Goal: Task Accomplishment & Management: Complete application form

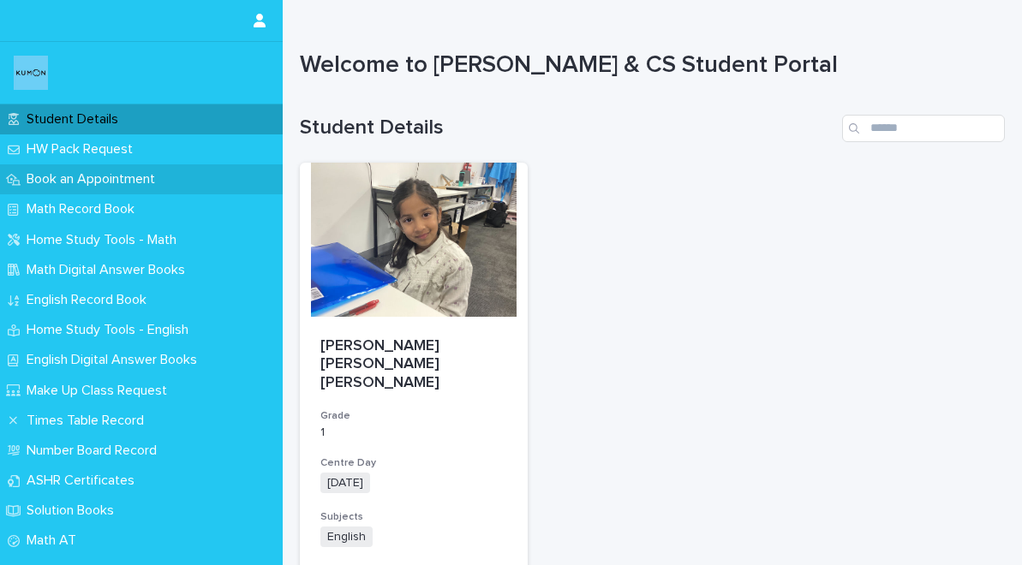
click at [138, 187] on p "Book an Appointment" at bounding box center [94, 179] width 149 height 16
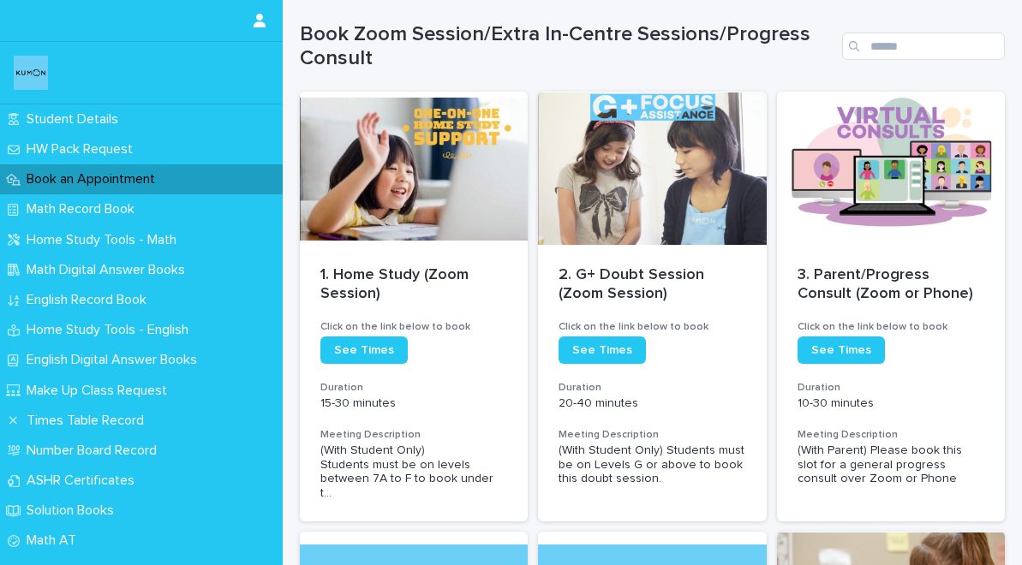
scroll to position [190, 0]
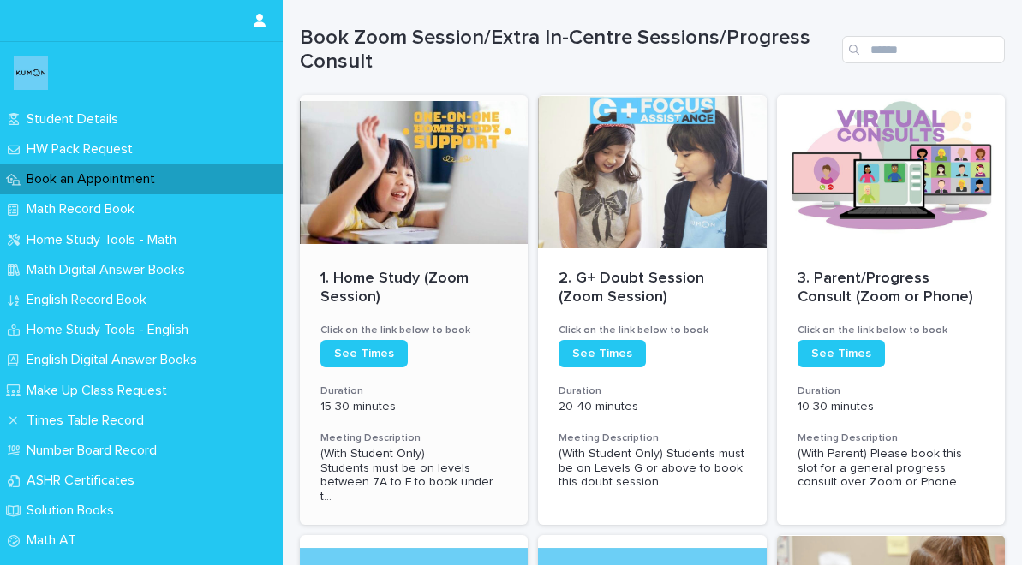
click at [414, 303] on p "1. Home Study (Zoom Session)" at bounding box center [413, 288] width 187 height 37
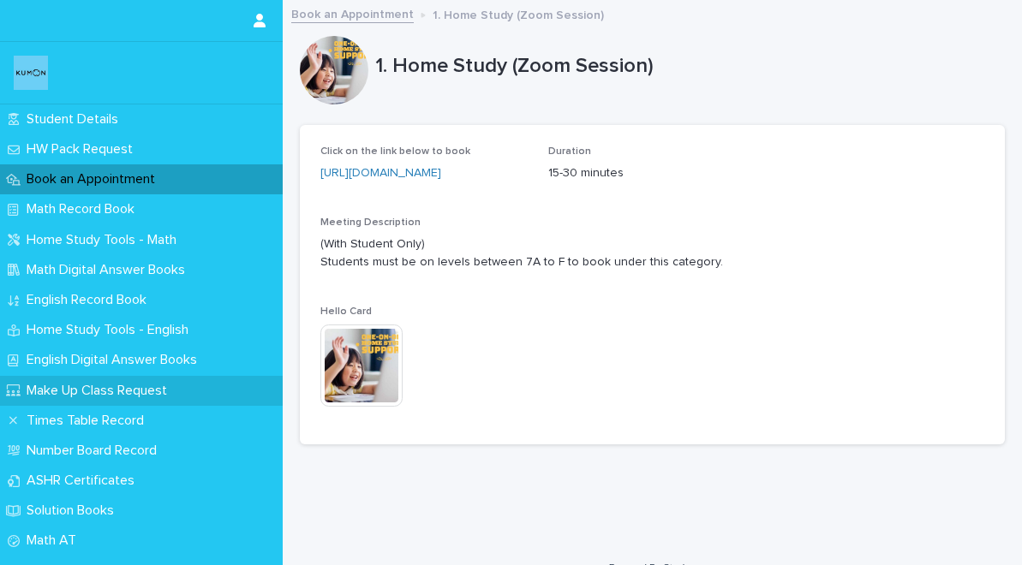
click at [207, 385] on div "Make Up Class Request" at bounding box center [141, 391] width 283 height 30
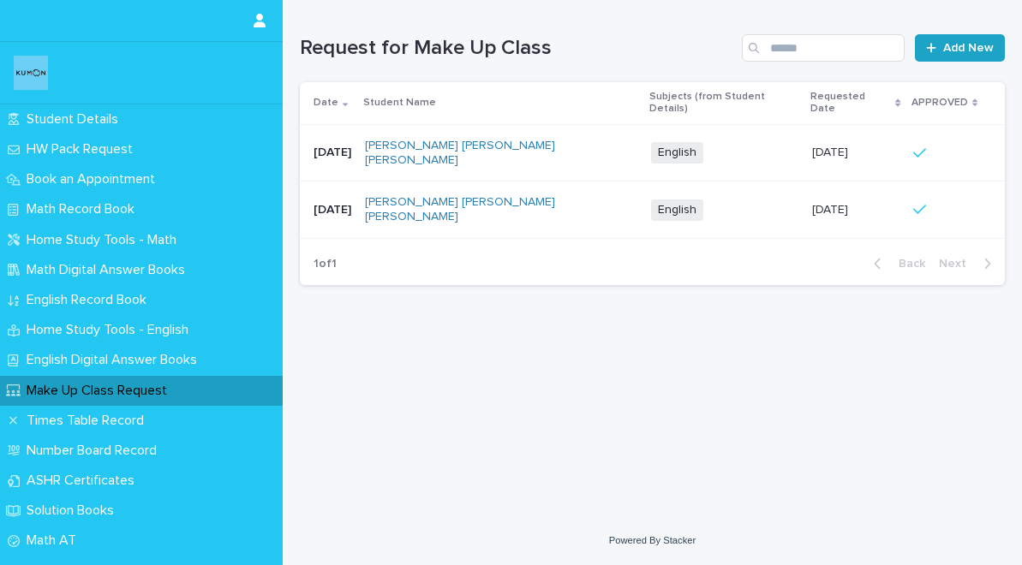
click at [924, 46] on link "Add New" at bounding box center [960, 47] width 90 height 27
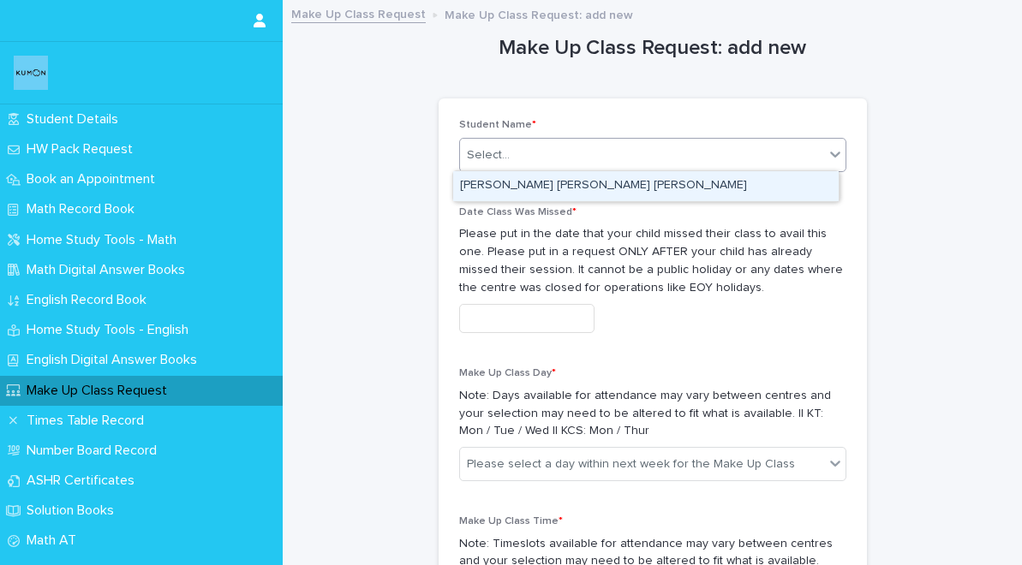
click at [645, 161] on div "Select..." at bounding box center [642, 155] width 364 height 28
click at [634, 186] on div "[PERSON_NAME] [PERSON_NAME] [PERSON_NAME]" at bounding box center [645, 186] width 385 height 30
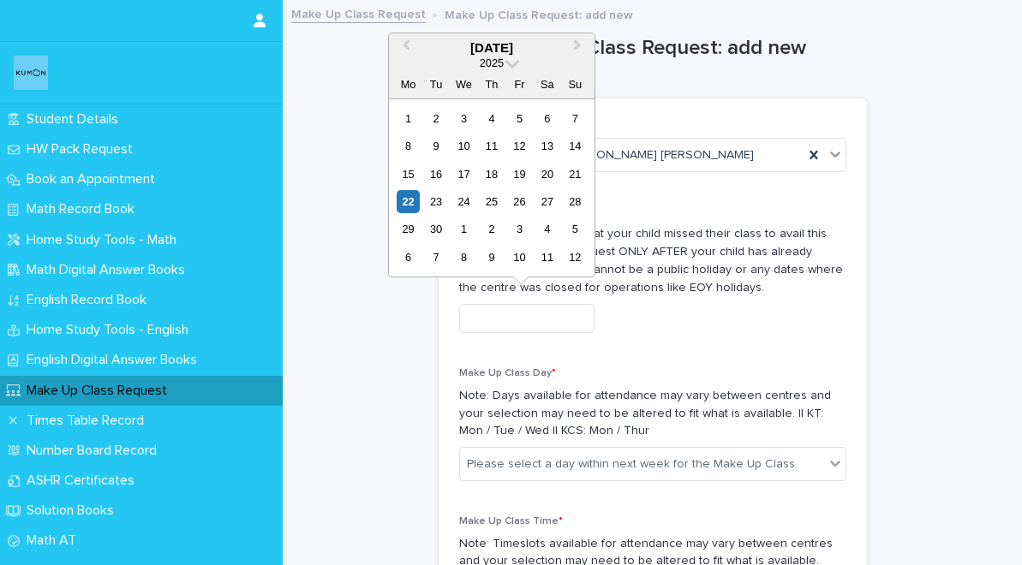
click at [548, 325] on input "text" at bounding box center [526, 319] width 135 height 30
click at [489, 149] on div "11" at bounding box center [491, 145] width 23 height 23
type input "**********"
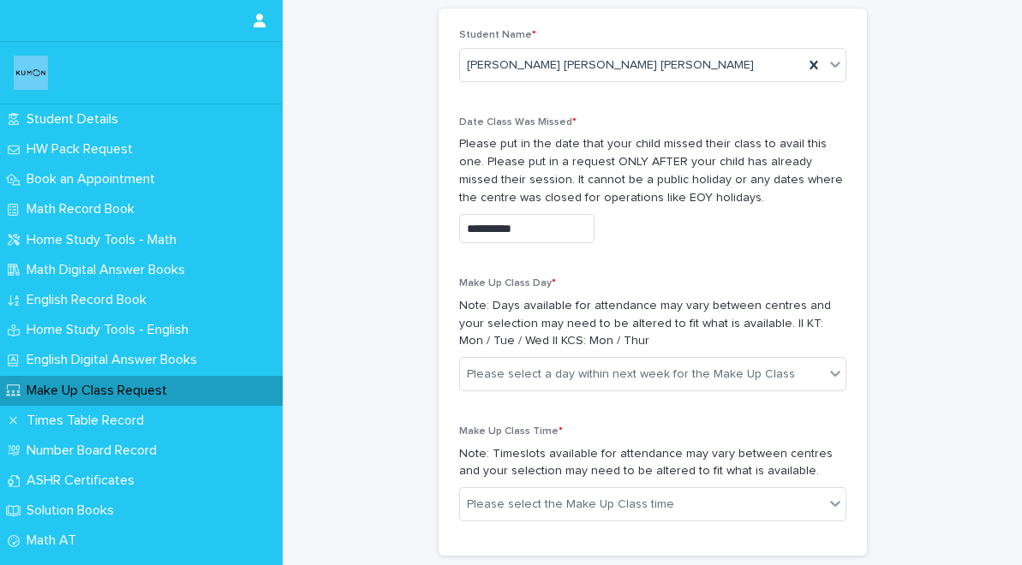
scroll to position [91, 0]
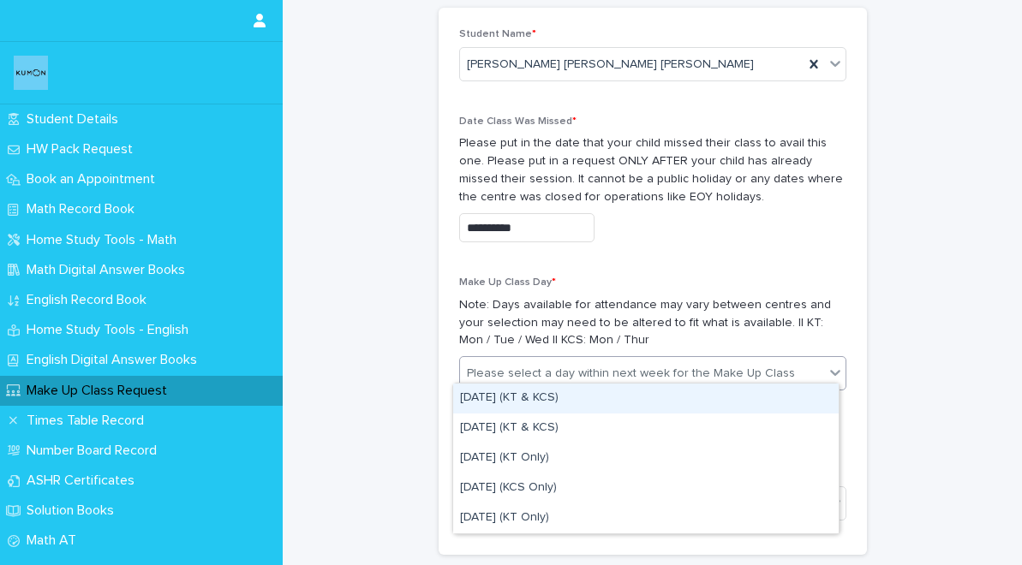
click at [830, 367] on icon at bounding box center [835, 372] width 17 height 17
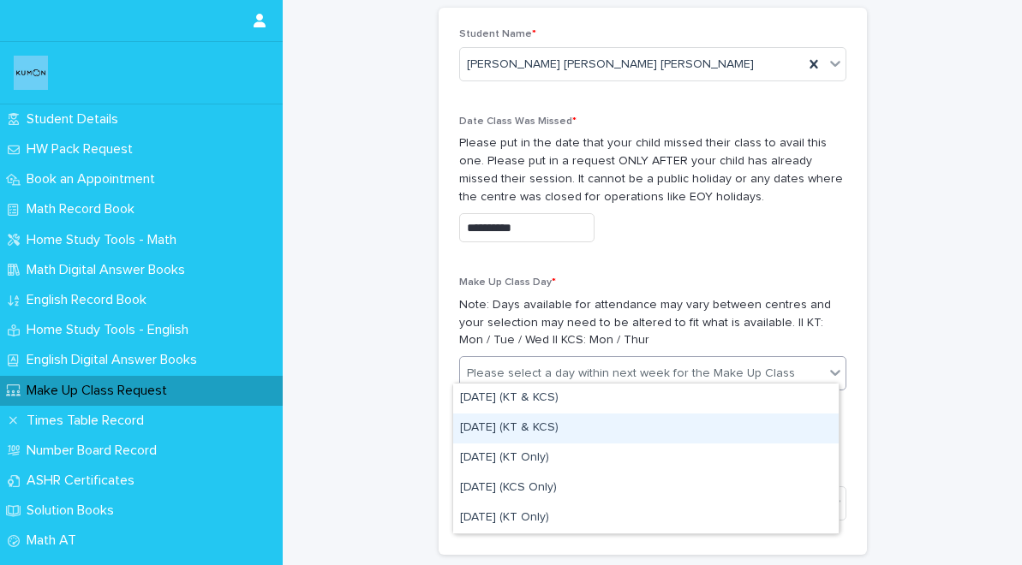
click at [624, 422] on div "[DATE] (KT & KCS)" at bounding box center [645, 429] width 385 height 30
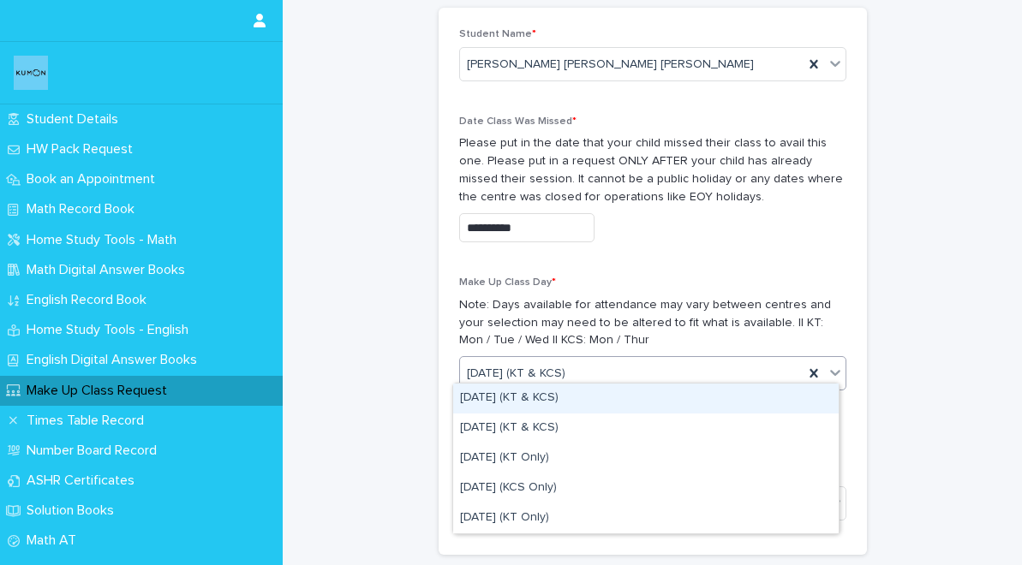
click at [829, 364] on icon at bounding box center [835, 372] width 17 height 17
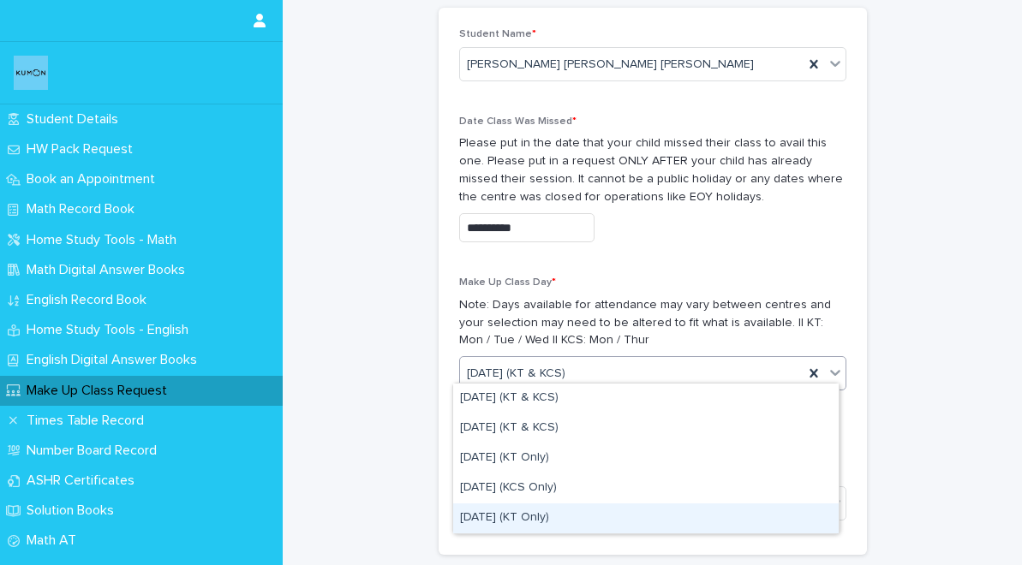
click at [534, 512] on div "[DATE] (KT Only)" at bounding box center [645, 519] width 385 height 30
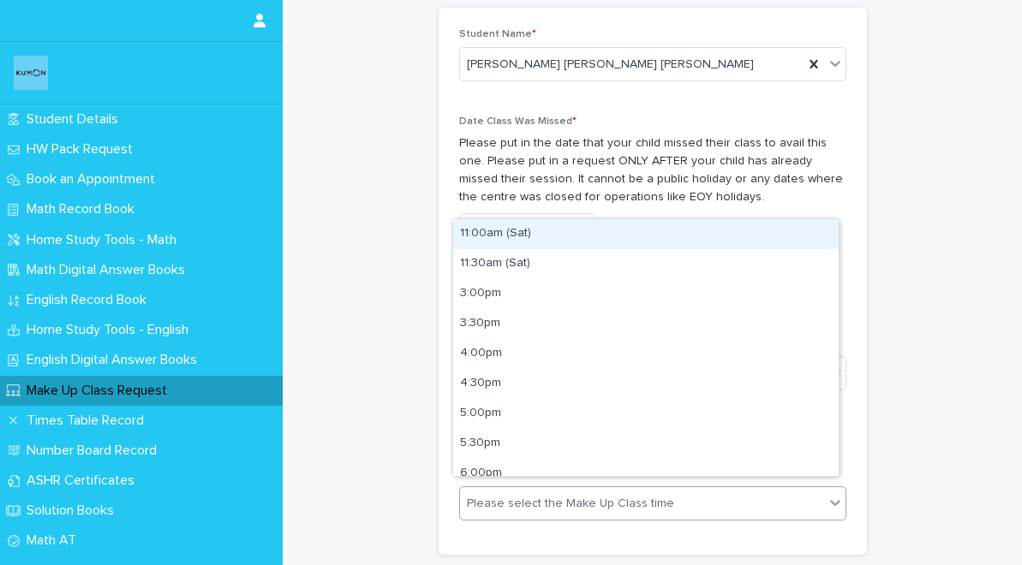
click at [576, 495] on div "Please select the Make Up Class time" at bounding box center [570, 504] width 207 height 18
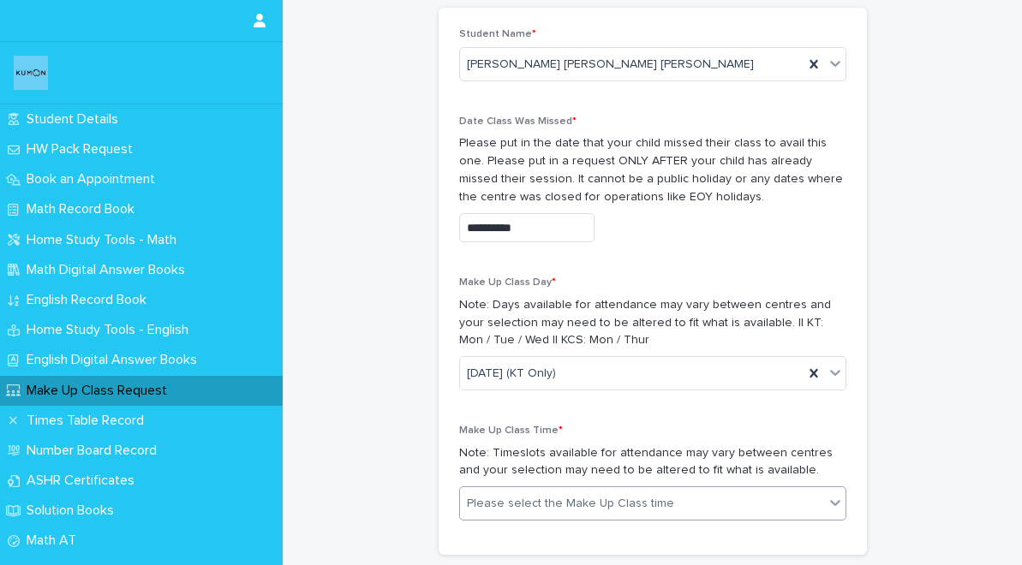
click at [831, 494] on icon at bounding box center [835, 502] width 17 height 17
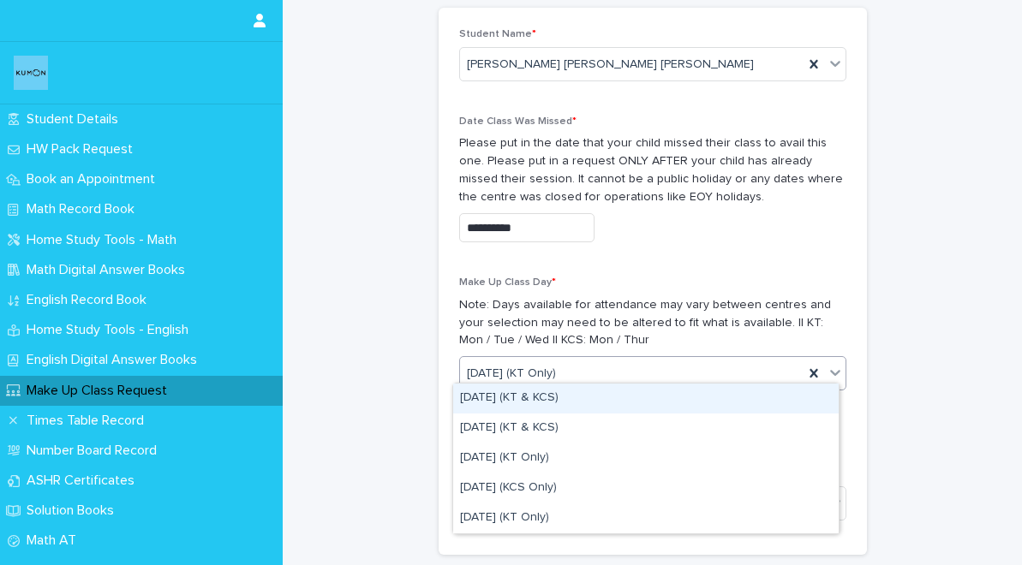
click at [834, 364] on icon at bounding box center [835, 372] width 17 height 17
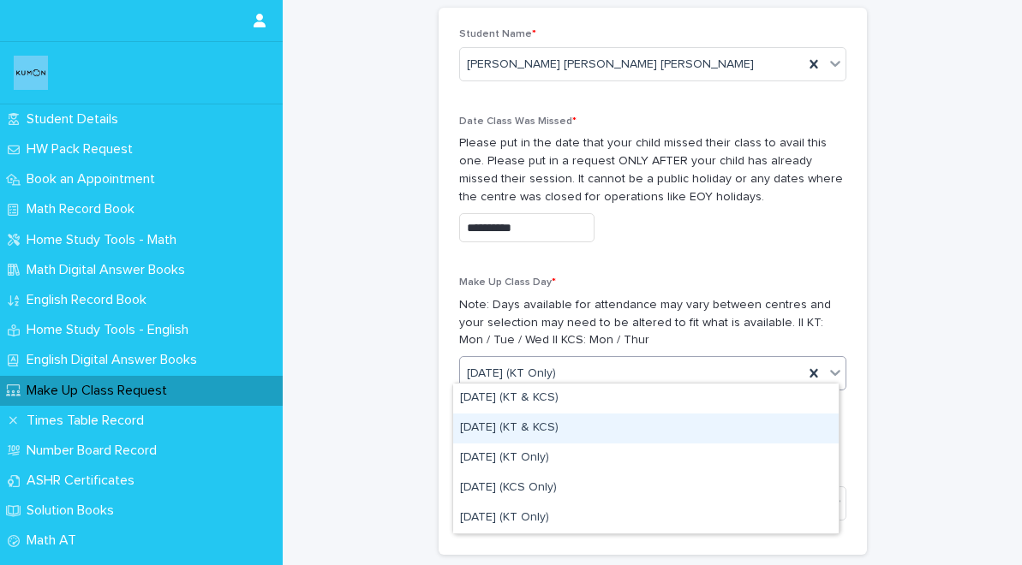
click at [761, 419] on div "[DATE] (KT & KCS)" at bounding box center [645, 429] width 385 height 30
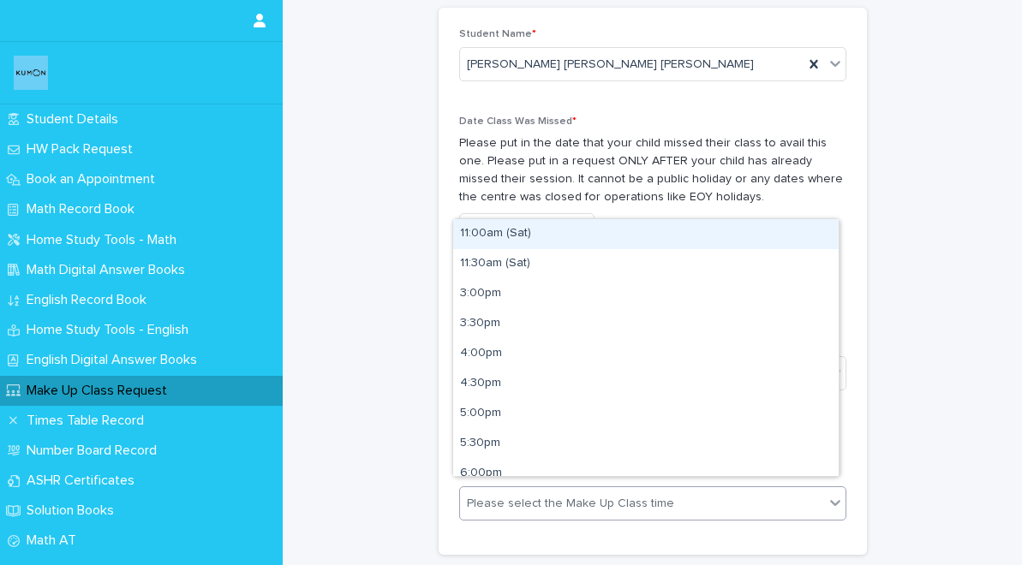
click at [828, 494] on icon at bounding box center [835, 502] width 17 height 17
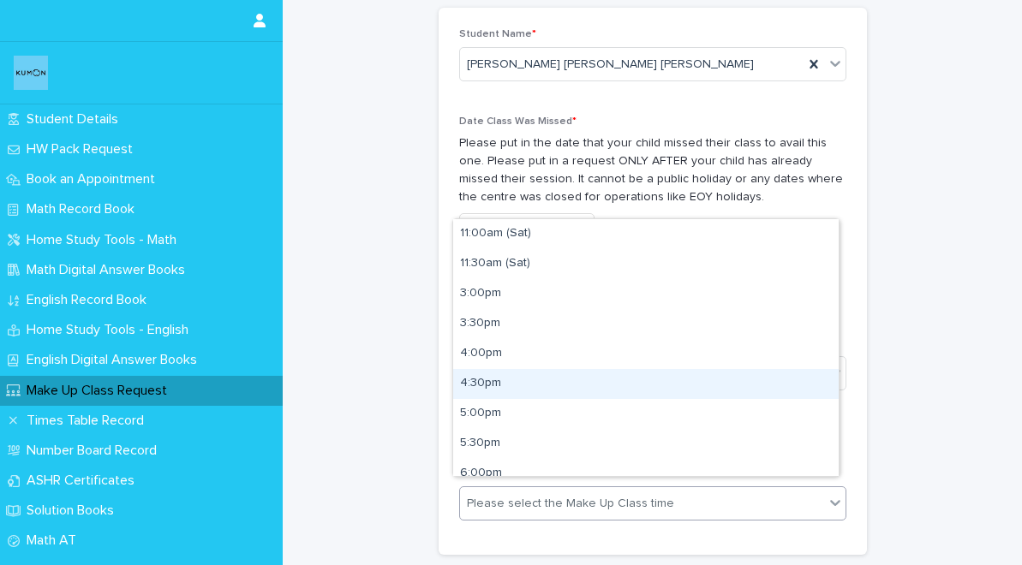
click at [624, 377] on div "4:30pm" at bounding box center [645, 384] width 385 height 30
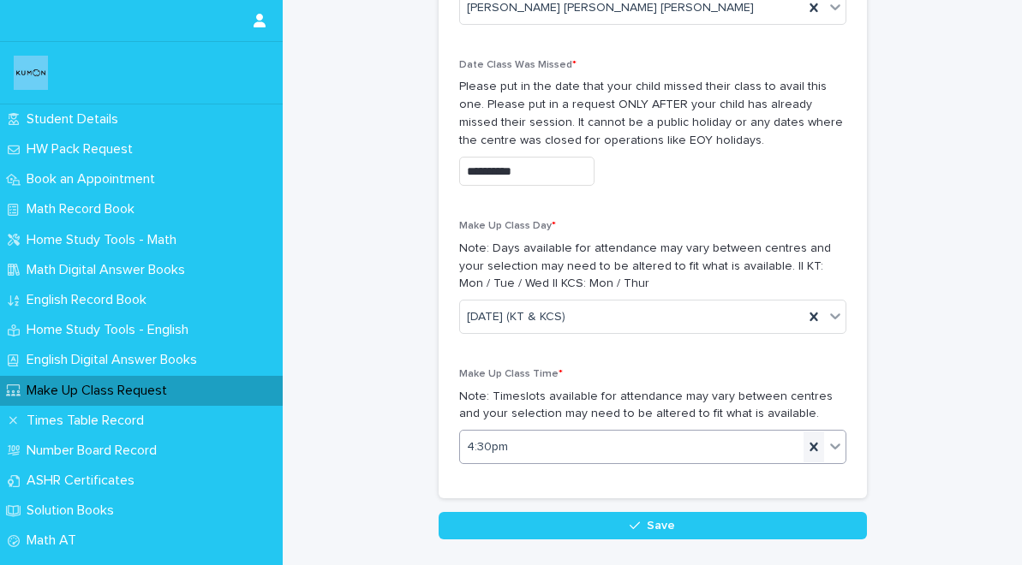
scroll to position [149, 0]
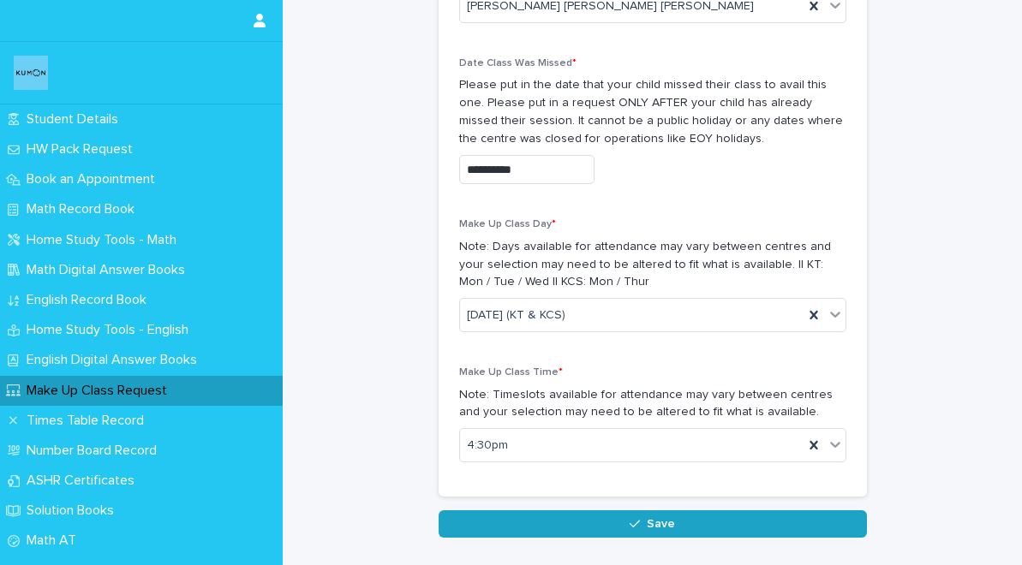
click at [715, 510] on button "Save" at bounding box center [653, 523] width 428 height 27
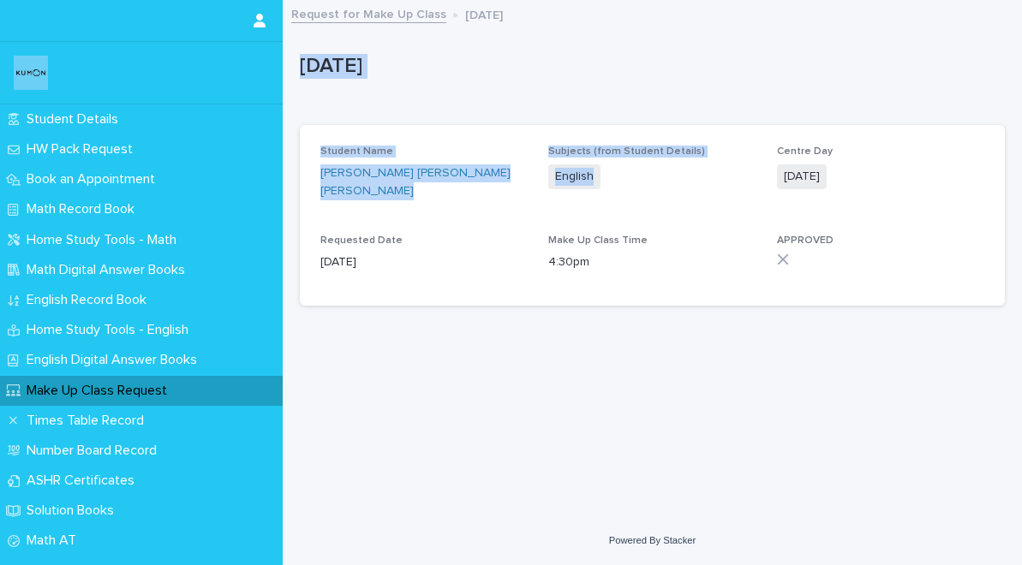
drag, startPoint x: 791, startPoint y: 119, endPoint x: 766, endPoint y: 48, distance: 75.6
click at [766, 48] on div "[DATE] [DATE] Sorry, there was an error saving your record. Please try again. P…" at bounding box center [652, 161] width 705 height 318
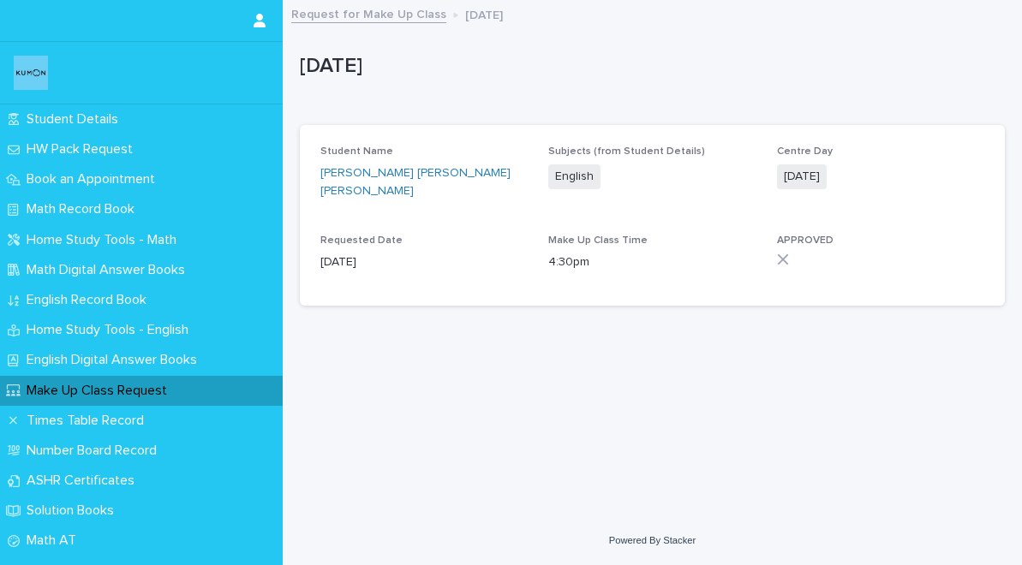
click at [837, 403] on div "Loading... Saving… Loading... Saving… [DATE] [DATE] Sorry, there was an error s…" at bounding box center [652, 238] width 722 height 472
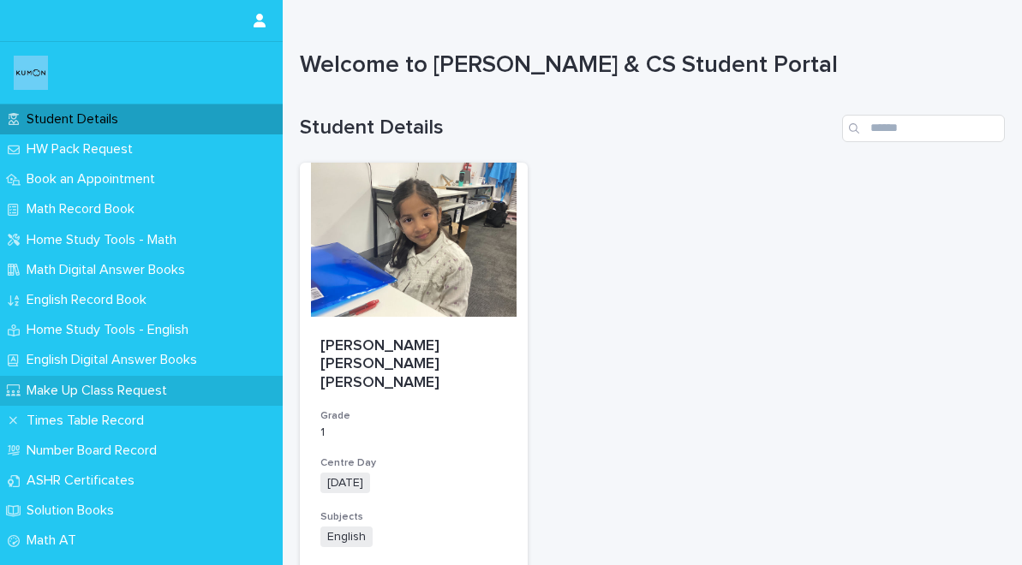
click at [164, 389] on p "Make Up Class Request" at bounding box center [100, 391] width 161 height 16
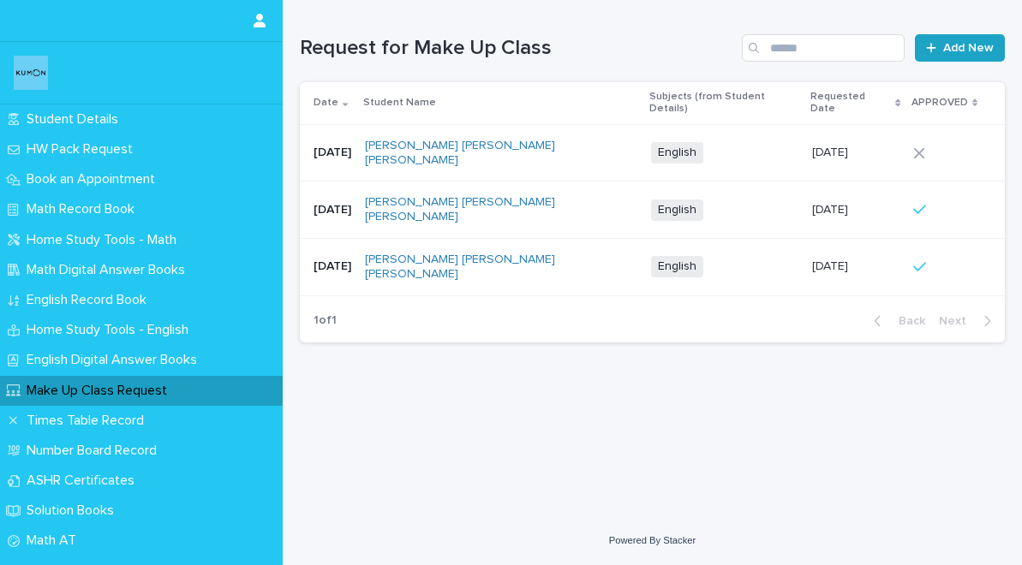
click at [925, 51] on link "Add New" at bounding box center [960, 47] width 90 height 27
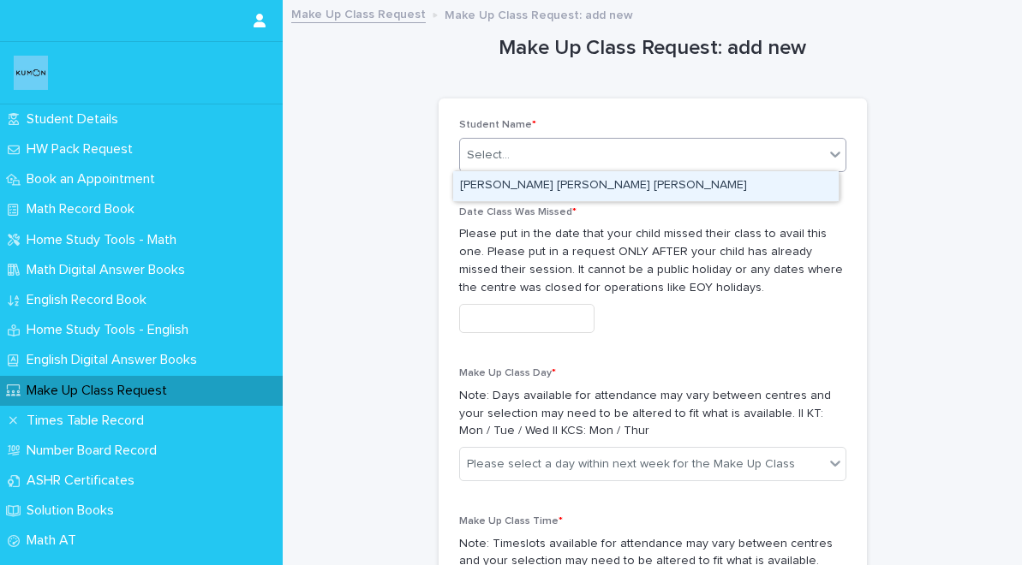
click at [731, 151] on div "Select..." at bounding box center [642, 155] width 364 height 28
click at [723, 182] on div "[PERSON_NAME] [PERSON_NAME] [PERSON_NAME]" at bounding box center [645, 186] width 385 height 30
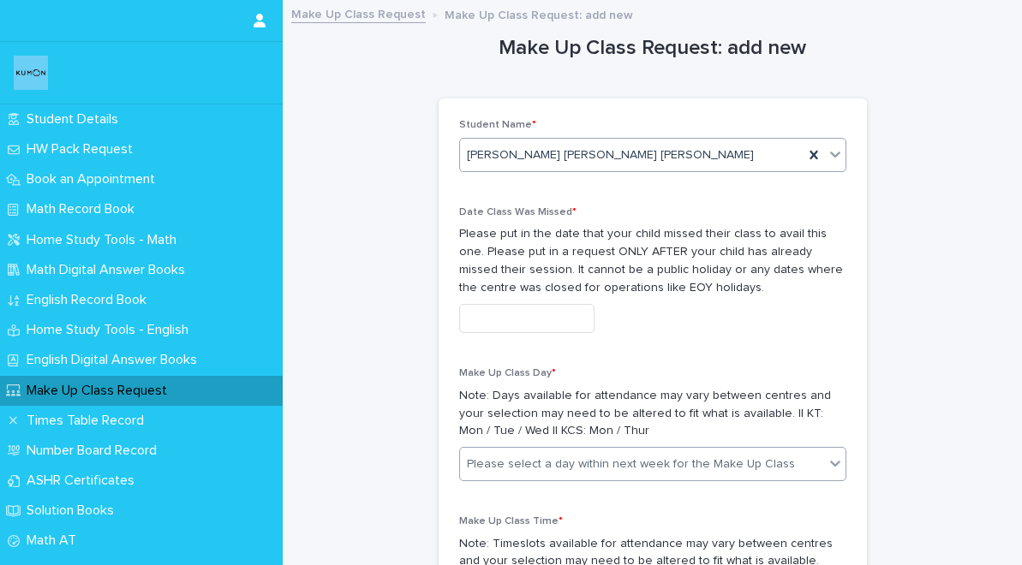
click at [758, 456] on div "Please select a day within next week for the Make Up Class" at bounding box center [631, 465] width 328 height 18
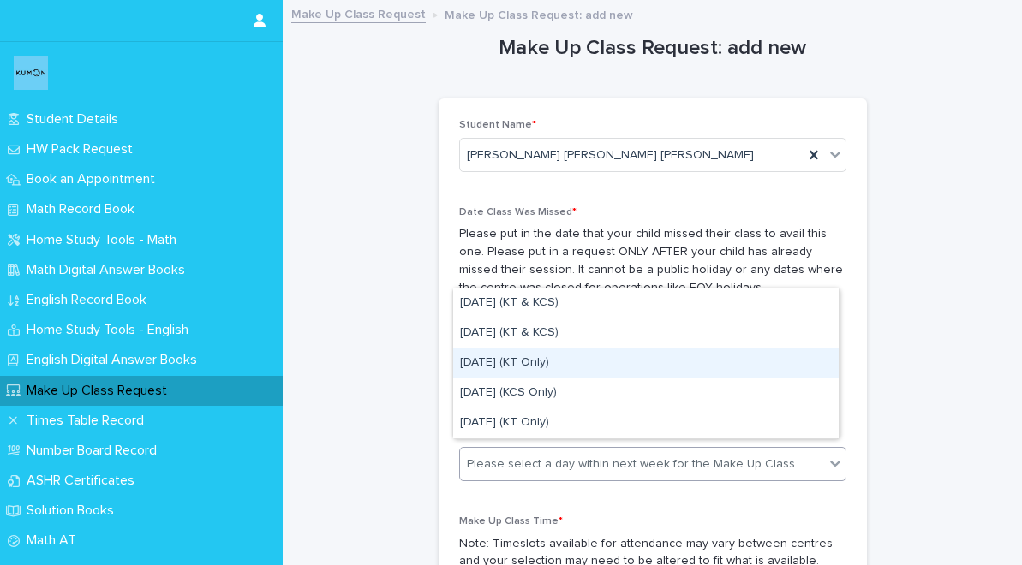
click at [657, 361] on div "[DATE] (KT Only)" at bounding box center [645, 364] width 385 height 30
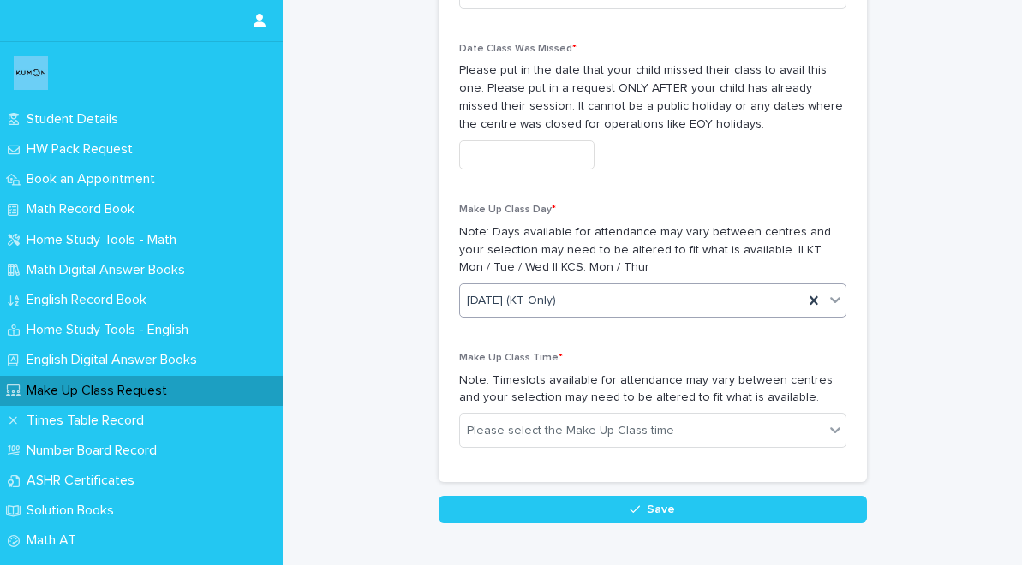
scroll to position [164, 0]
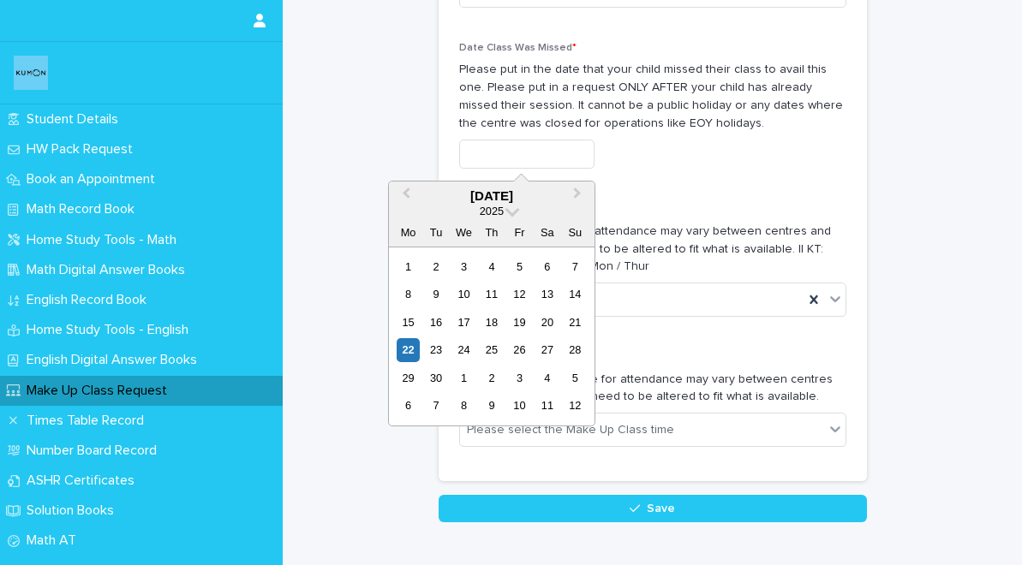
click at [562, 146] on input "text" at bounding box center [526, 155] width 135 height 30
click at [498, 324] on div "18" at bounding box center [491, 322] width 23 height 23
type input "**********"
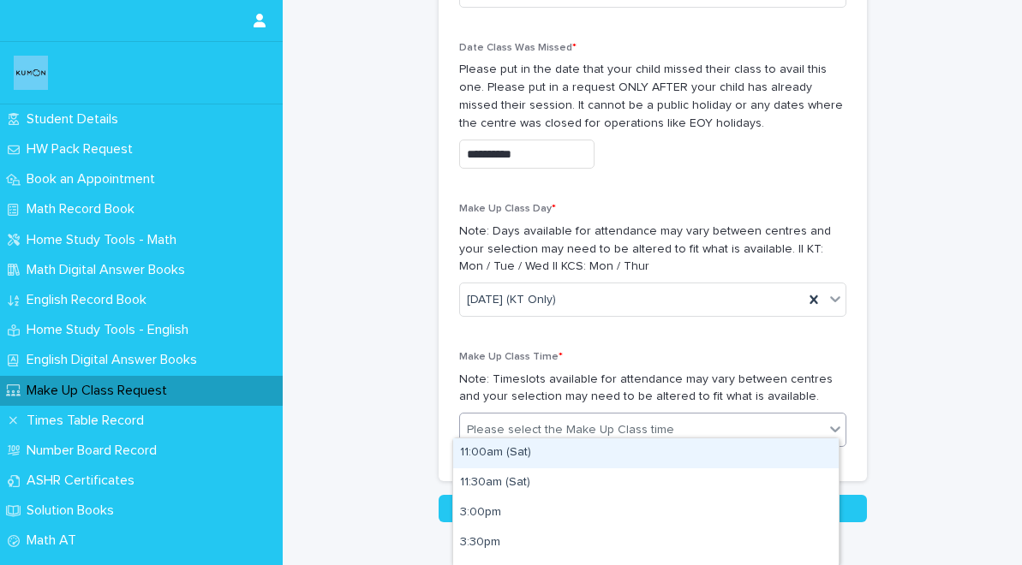
click at [654, 423] on div "Please select the Make Up Class time" at bounding box center [570, 430] width 207 height 18
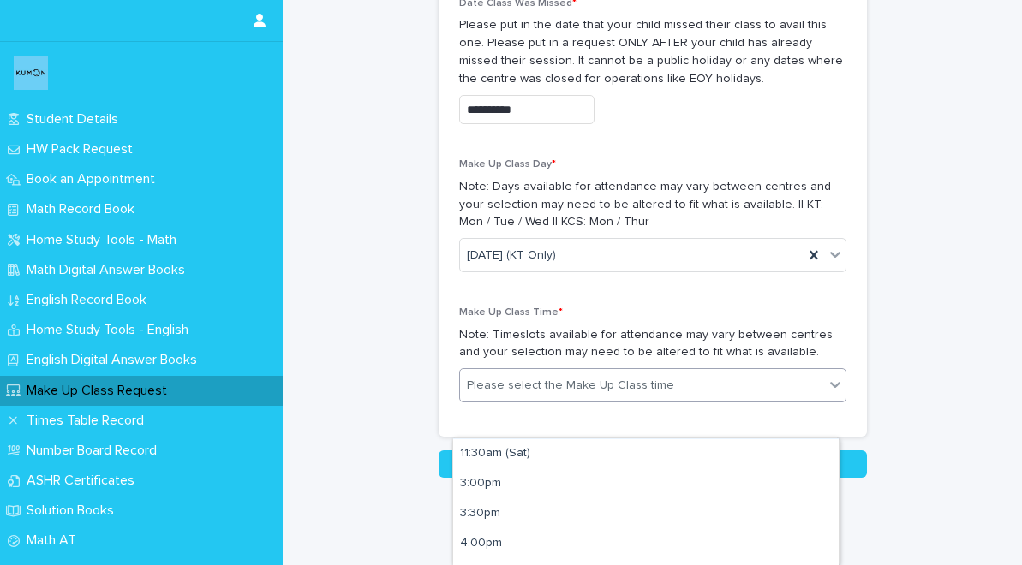
scroll to position [27, 0]
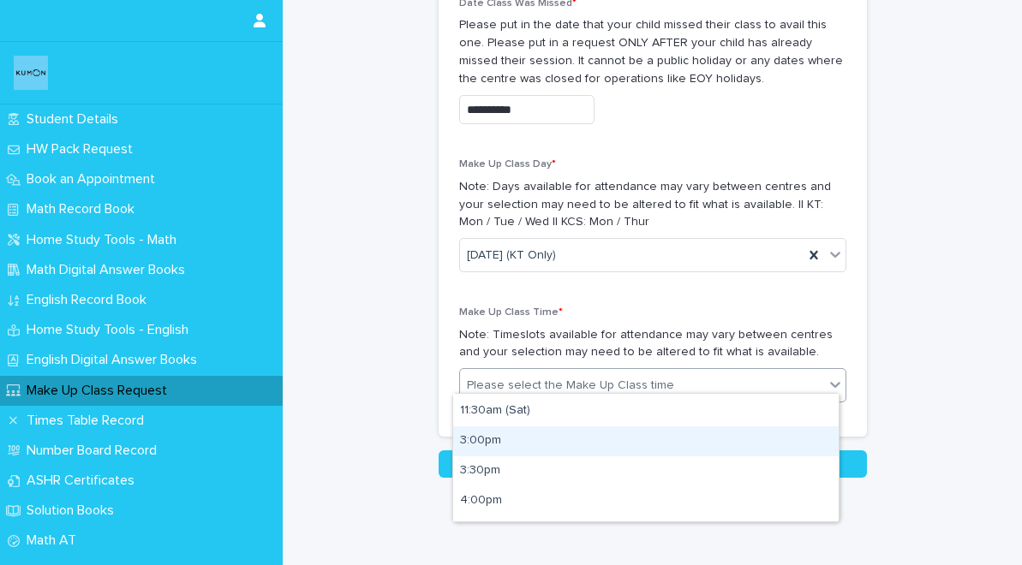
click at [563, 443] on div "3:00pm" at bounding box center [645, 442] width 385 height 30
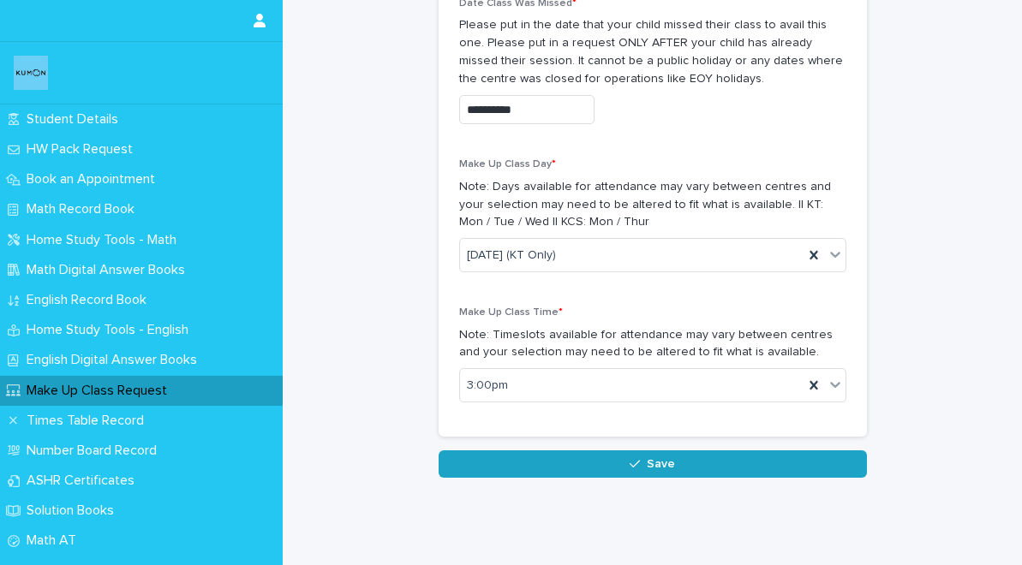
click at [685, 456] on button "Save" at bounding box center [653, 464] width 428 height 27
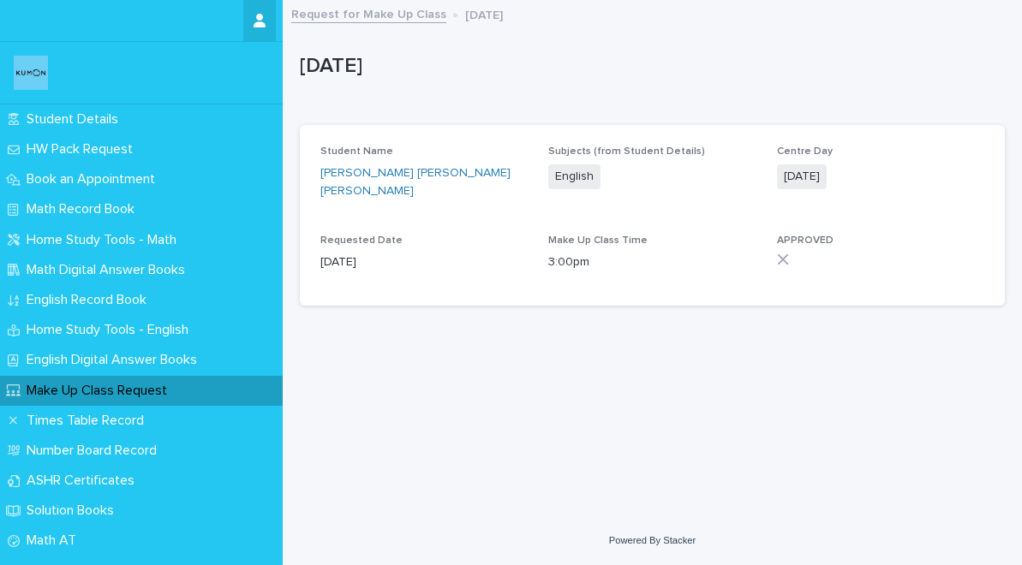
click at [267, 37] on button "button" at bounding box center [259, 20] width 33 height 41
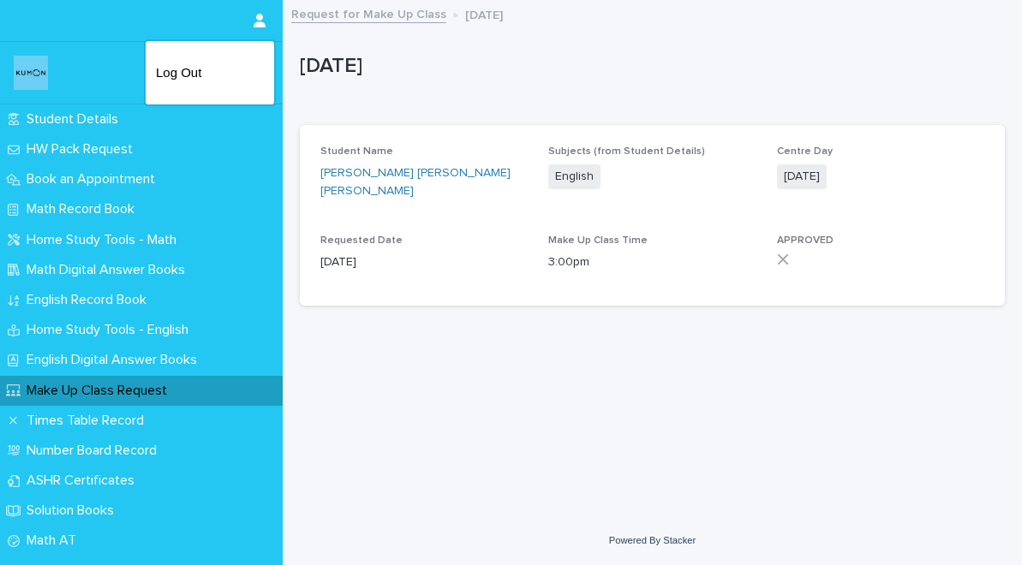
click at [196, 116] on div at bounding box center [511, 282] width 1022 height 565
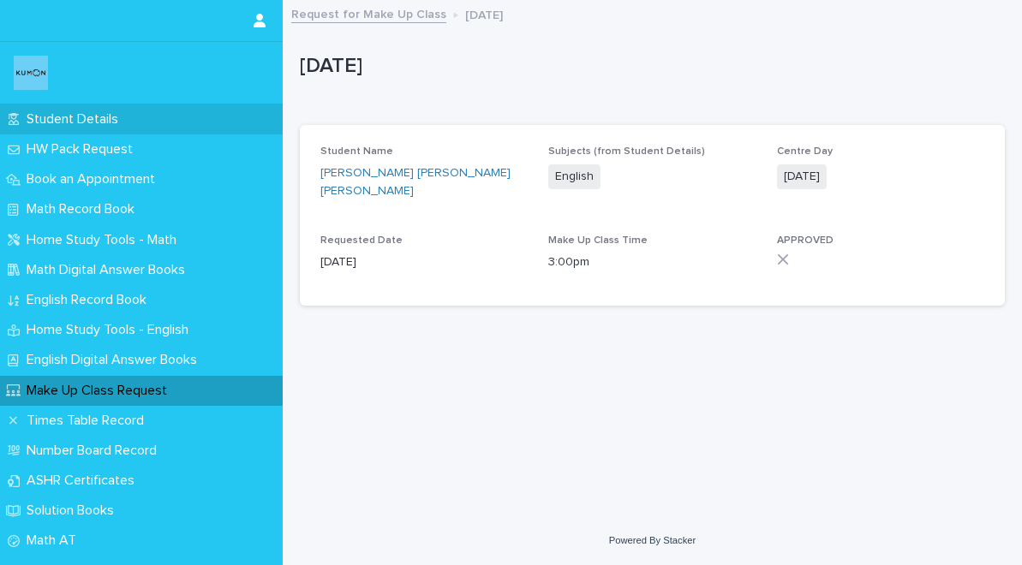
click at [139, 113] on div "Student Details" at bounding box center [141, 119] width 283 height 30
